Goal: Obtain resource: Download file/media

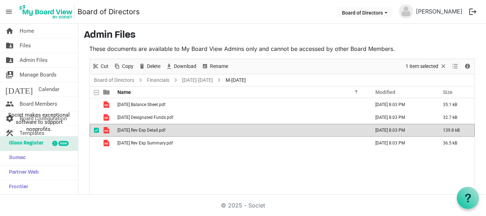
scroll to position [30, 0]
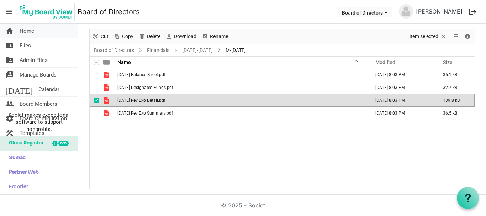
click at [37, 32] on link "home Home" at bounding box center [39, 31] width 78 height 14
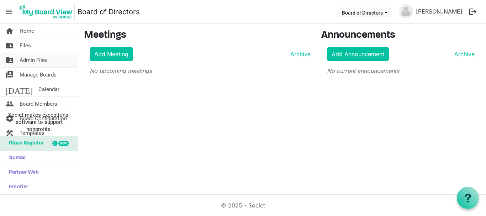
click at [42, 60] on span "Admin Files" at bounding box center [34, 60] width 28 height 14
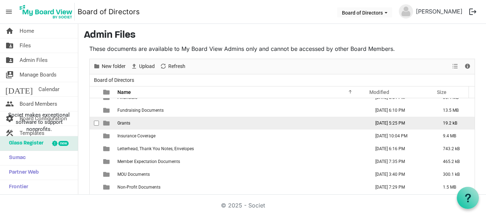
scroll to position [110, 0]
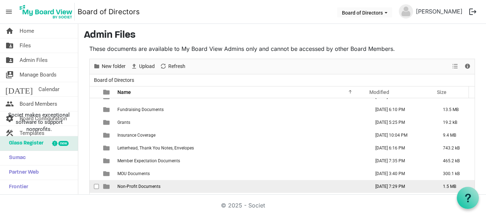
click at [151, 186] on span "Non-Profit Documents" at bounding box center [139, 186] width 43 height 5
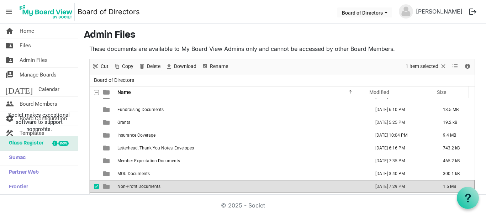
click at [151, 186] on span "Non-Profit Documents" at bounding box center [139, 186] width 43 height 5
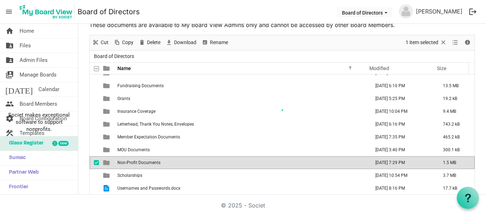
scroll to position [0, 0]
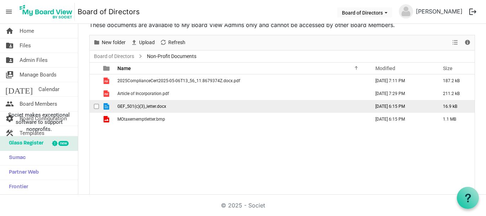
click at [139, 108] on span "GEF_501(c)(3)_letter.docx" at bounding box center [142, 106] width 49 height 5
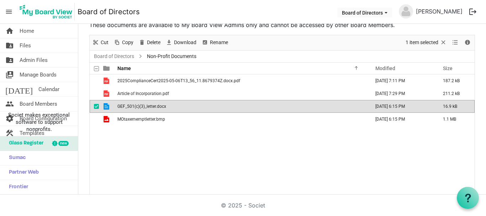
click at [139, 108] on span "GEF_501(c)(3)_letter.docx" at bounding box center [142, 106] width 49 height 5
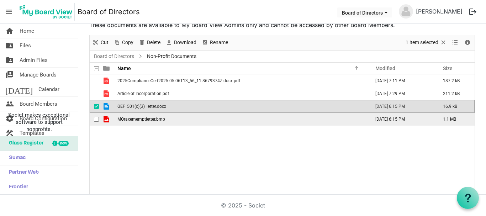
click at [131, 120] on span "MOtaxememptletter.bmp" at bounding box center [142, 119] width 48 height 5
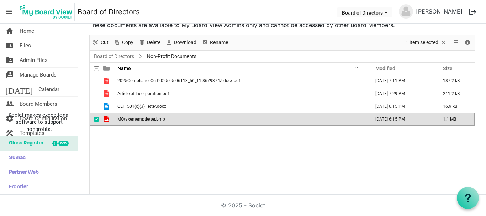
click at [131, 120] on span "MOtaxememptletter.bmp" at bounding box center [142, 119] width 48 height 5
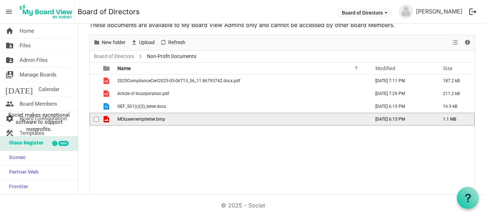
click at [131, 120] on span "MOtaxememptletter.bmp" at bounding box center [142, 119] width 48 height 5
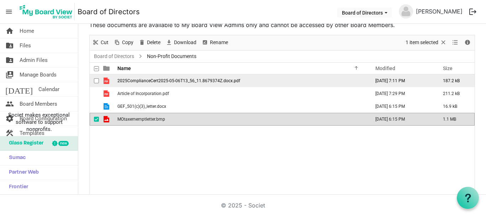
click at [138, 80] on span "2025ComplianceCert2025-05-06T13_56_11.8679374Z.docx.pdf" at bounding box center [179, 80] width 123 height 5
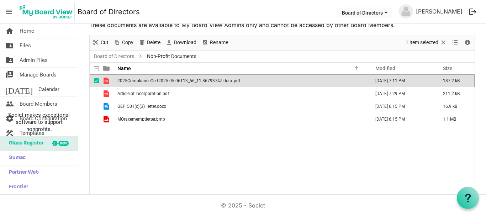
click at [138, 80] on span "2025ComplianceCert2025-05-06T13_56_11.8679374Z.docx.pdf" at bounding box center [179, 80] width 123 height 5
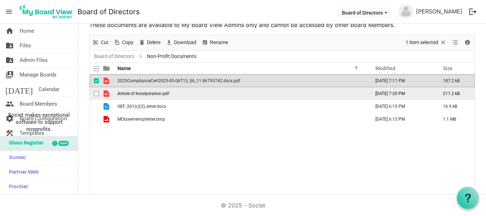
click at [148, 95] on span "Article of Incorporation.pdf" at bounding box center [144, 93] width 52 height 5
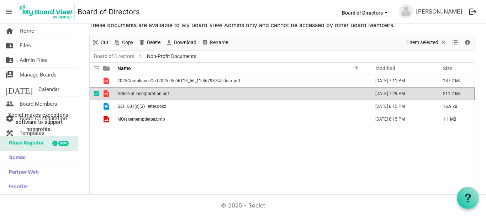
click at [148, 95] on span "Article of Incorporation.pdf" at bounding box center [144, 93] width 52 height 5
